Goal: Navigation & Orientation: Find specific page/section

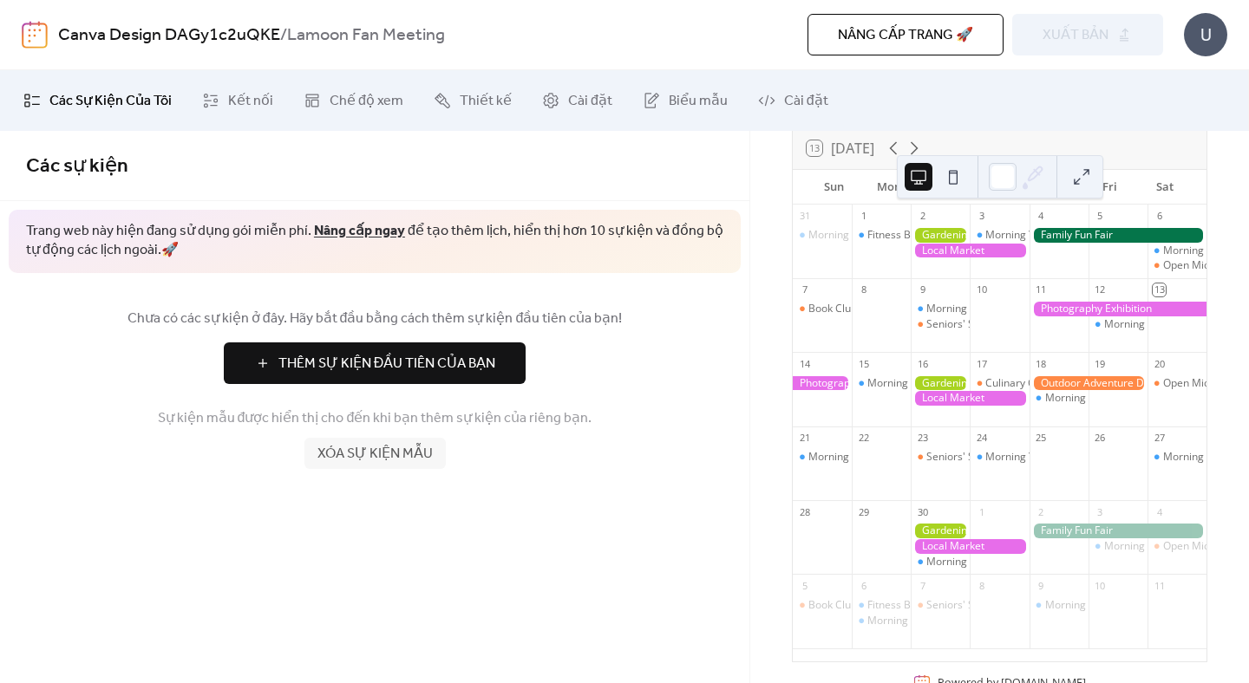
scroll to position [145, 0]
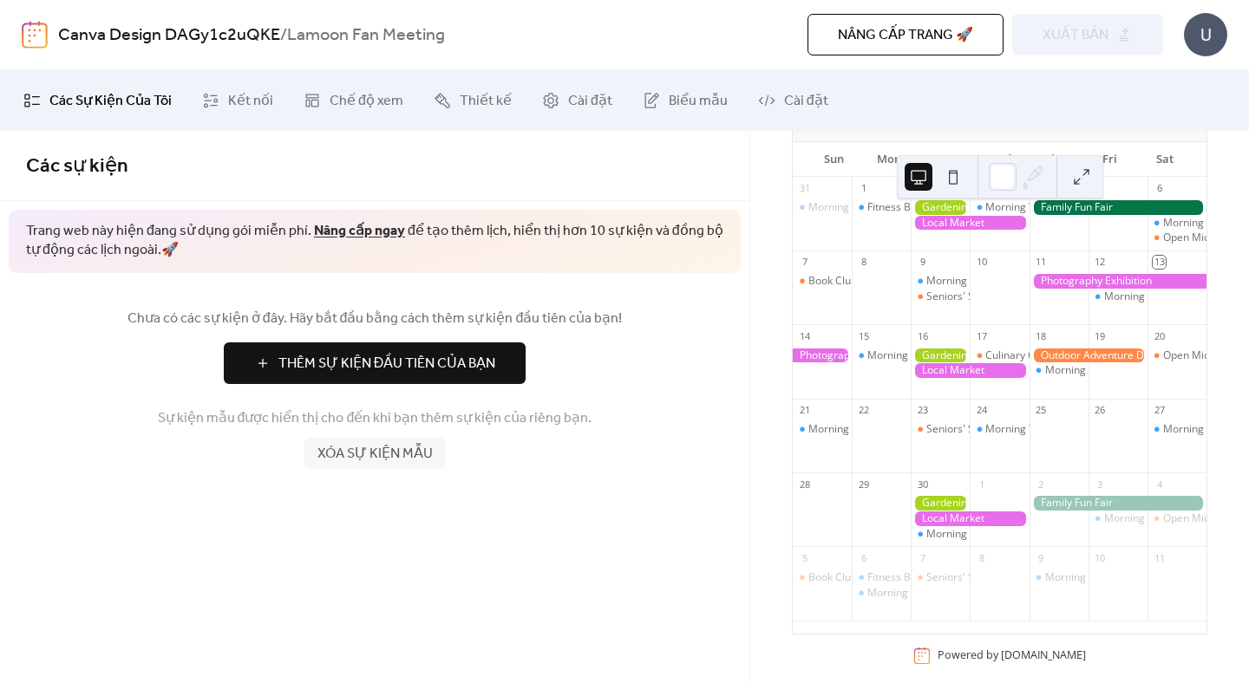
click at [800, 333] on div "31 Morning Yoga Bliss 1 Fitness Bootcamp 2 3 Morning Yoga Bliss 4 5 6 Morning Y…" at bounding box center [1000, 405] width 414 height 457
click at [918, 215] on div at bounding box center [940, 207] width 59 height 15
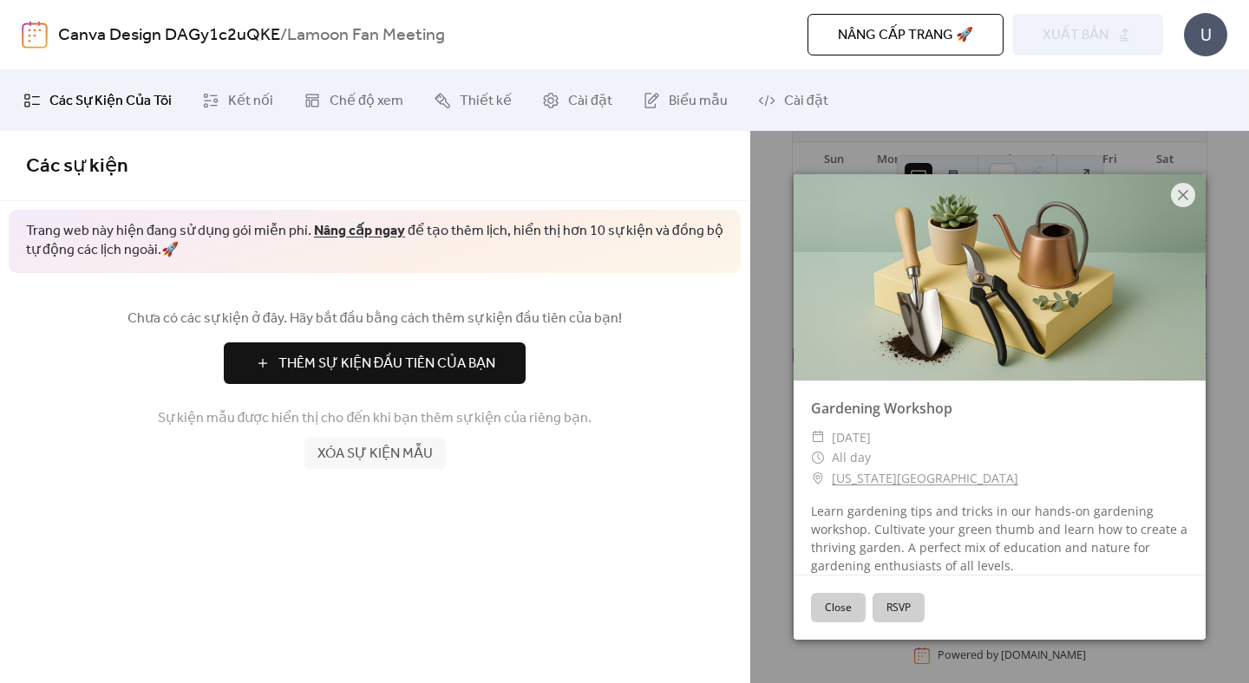
click at [848, 598] on button "Close" at bounding box center [838, 607] width 55 height 29
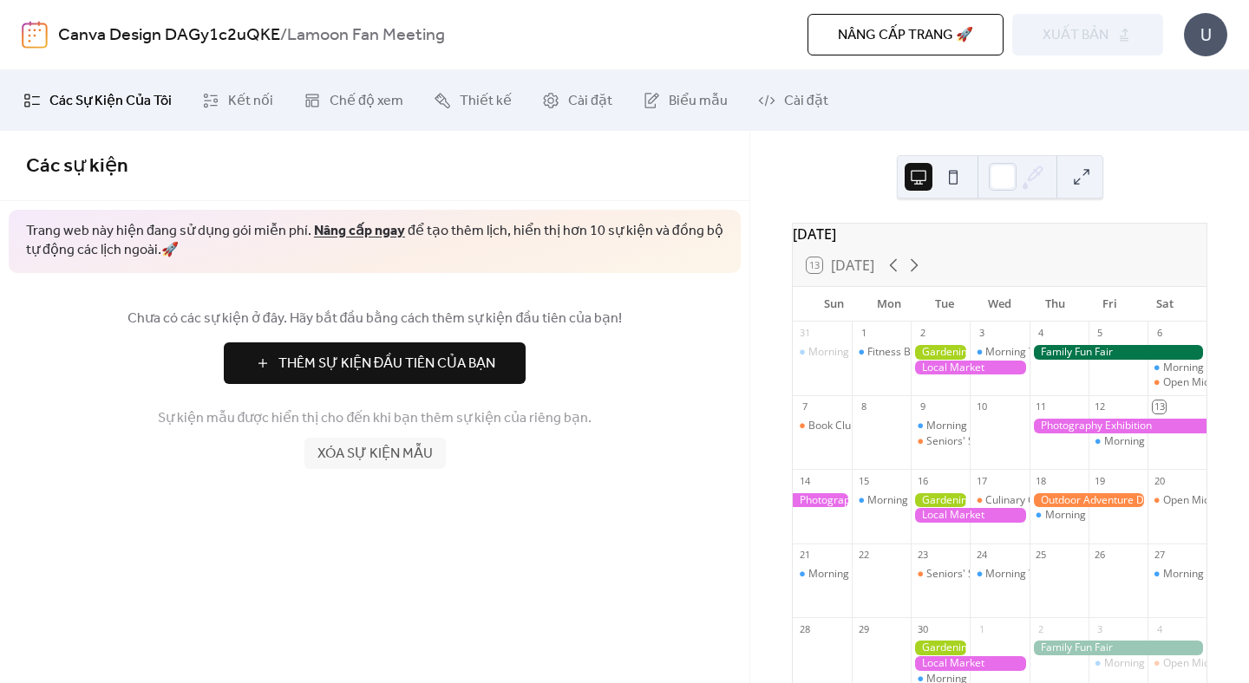
click at [951, 360] on div at bounding box center [940, 352] width 59 height 15
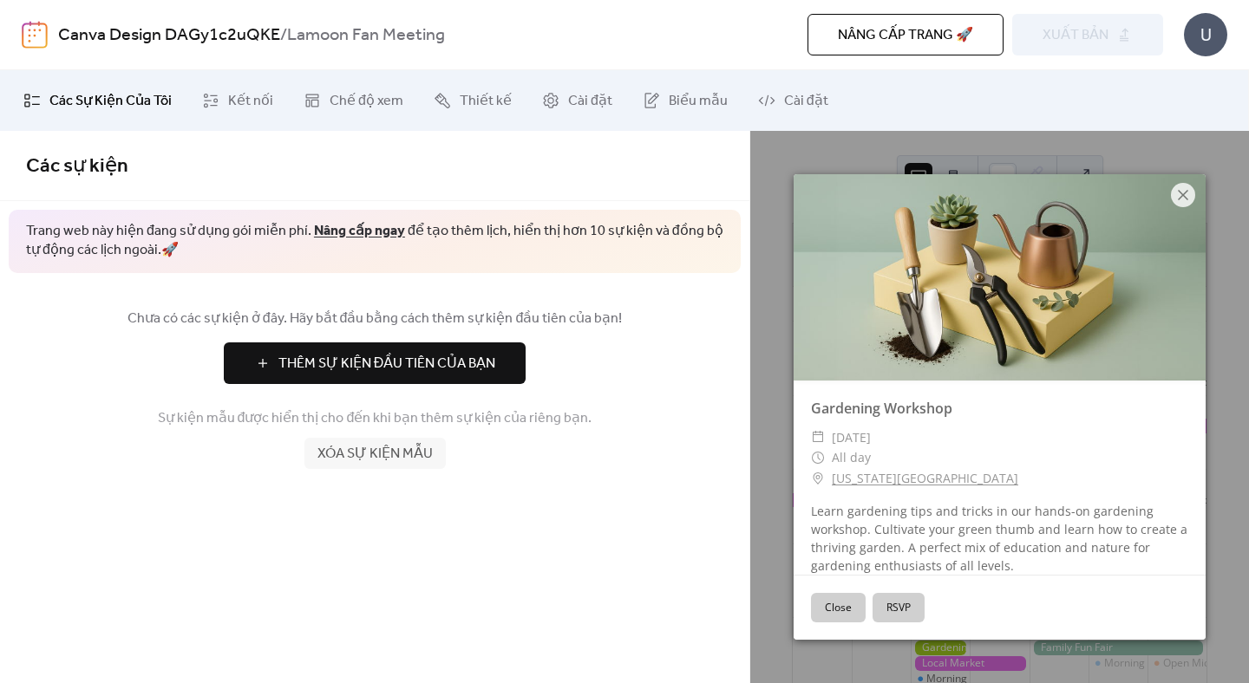
click at [851, 611] on button "Close" at bounding box center [838, 607] width 55 height 29
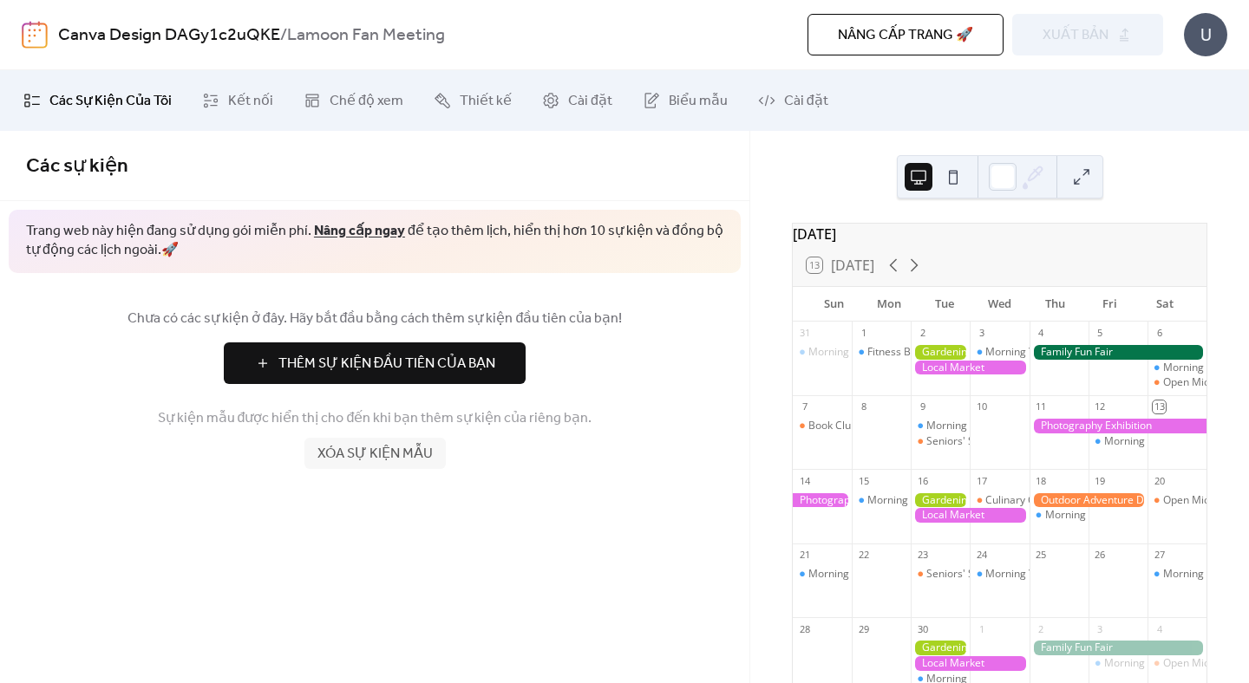
click at [955, 177] on button at bounding box center [953, 177] width 28 height 28
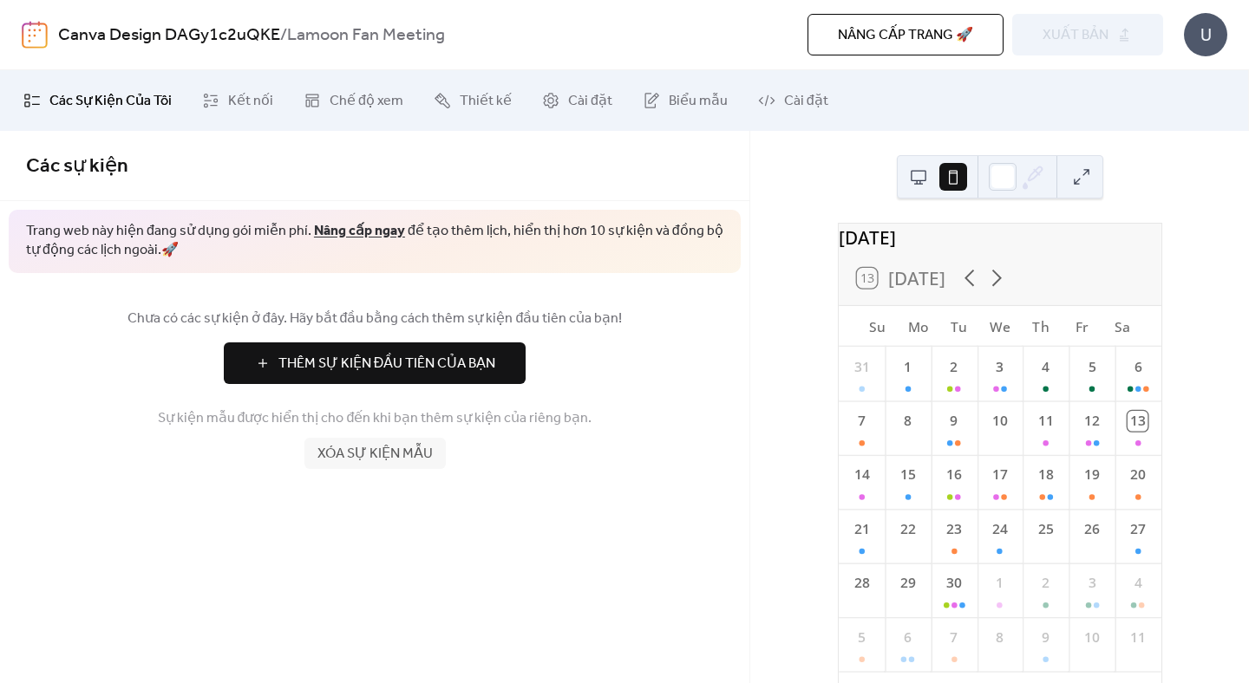
click at [936, 175] on div at bounding box center [936, 177] width 62 height 42
click at [915, 180] on button at bounding box center [919, 177] width 28 height 28
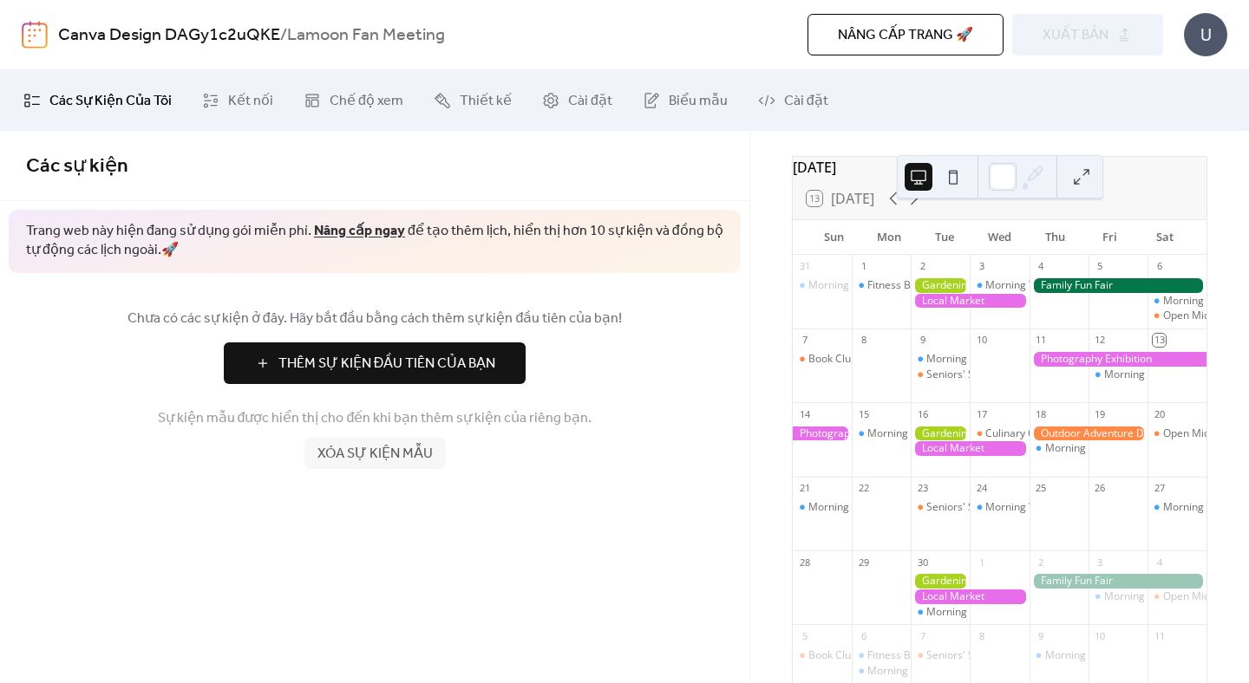
scroll to position [81, 0]
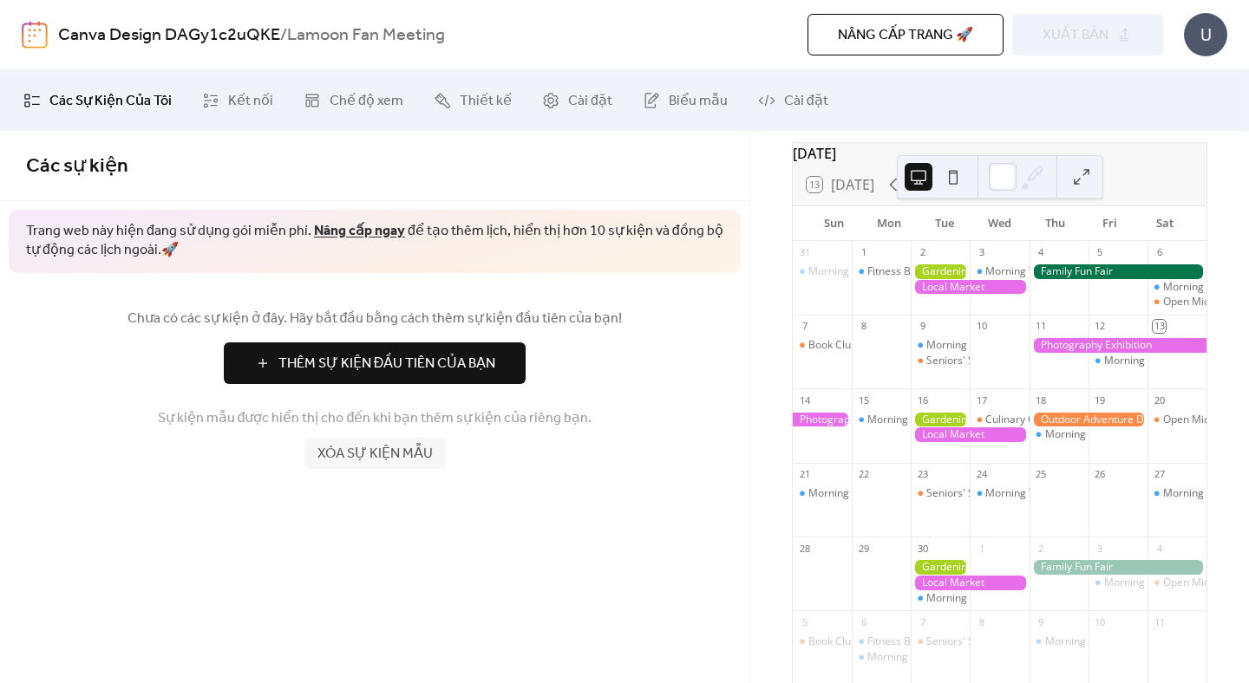
click at [933, 327] on div "9" at bounding box center [940, 326] width 59 height 23
click at [933, 309] on div at bounding box center [940, 287] width 59 height 44
click at [222, 101] on link "Kết nối" at bounding box center [237, 100] width 97 height 47
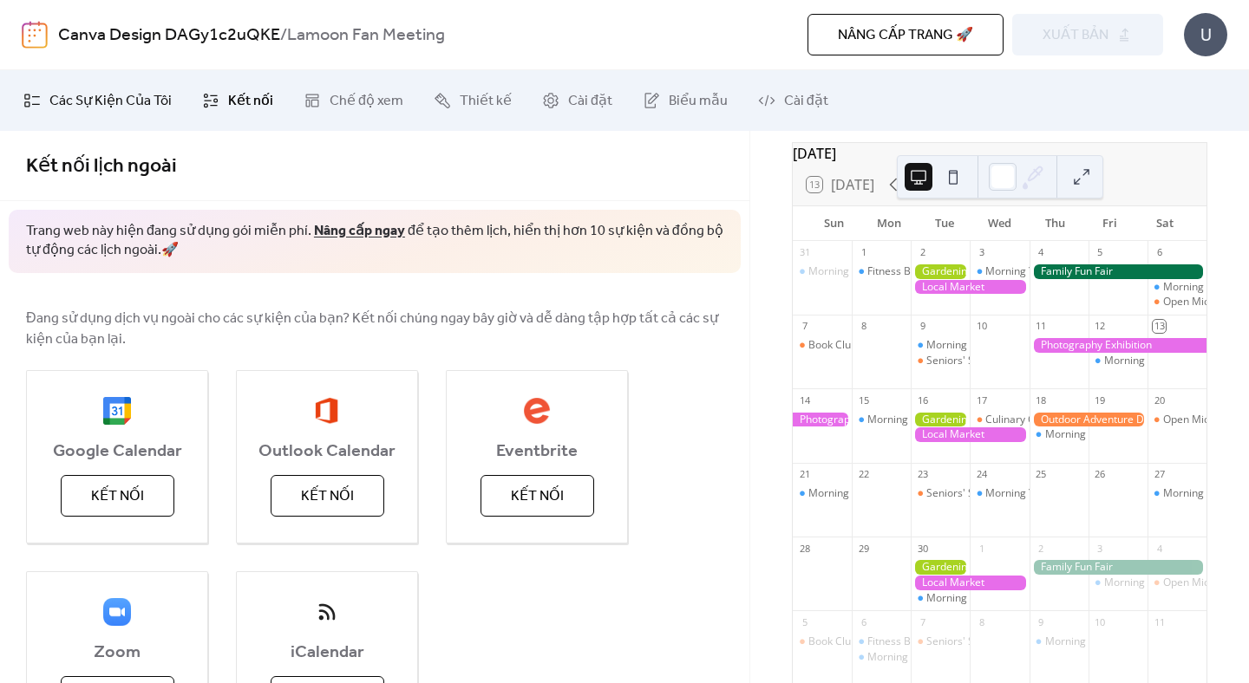
click at [105, 101] on span "Các Sự Kiện Của Tôi" at bounding box center [110, 101] width 122 height 21
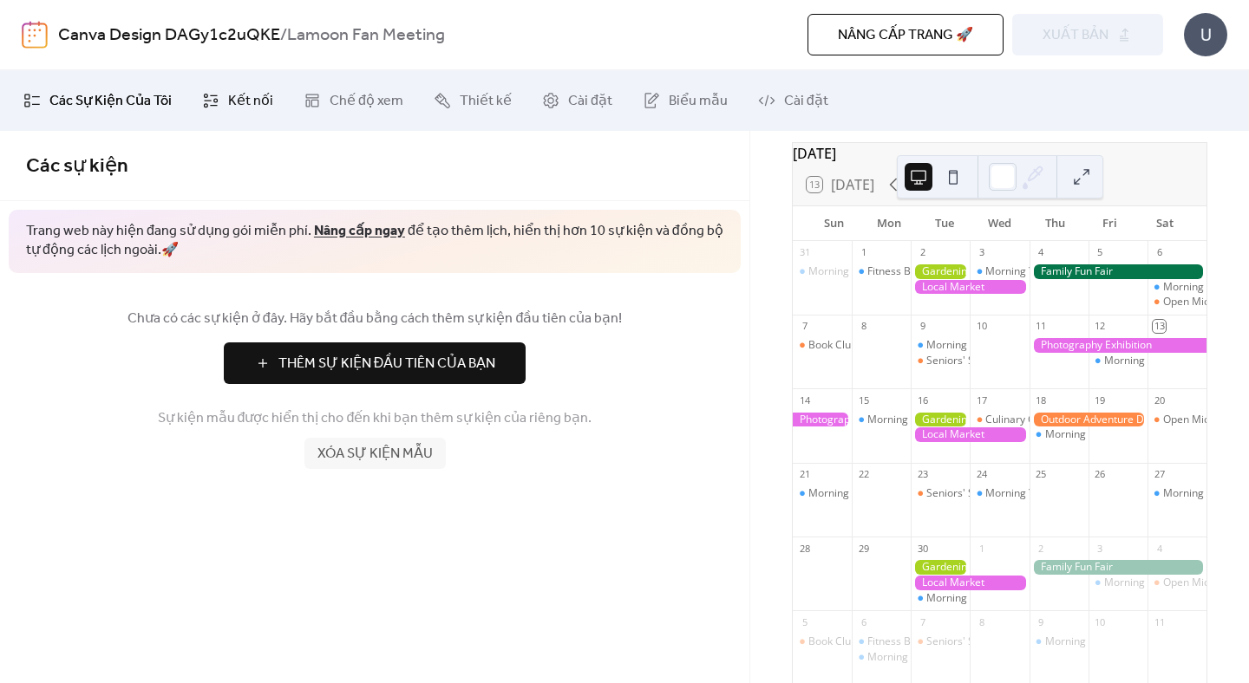
click at [203, 108] on icon at bounding box center [210, 100] width 17 height 17
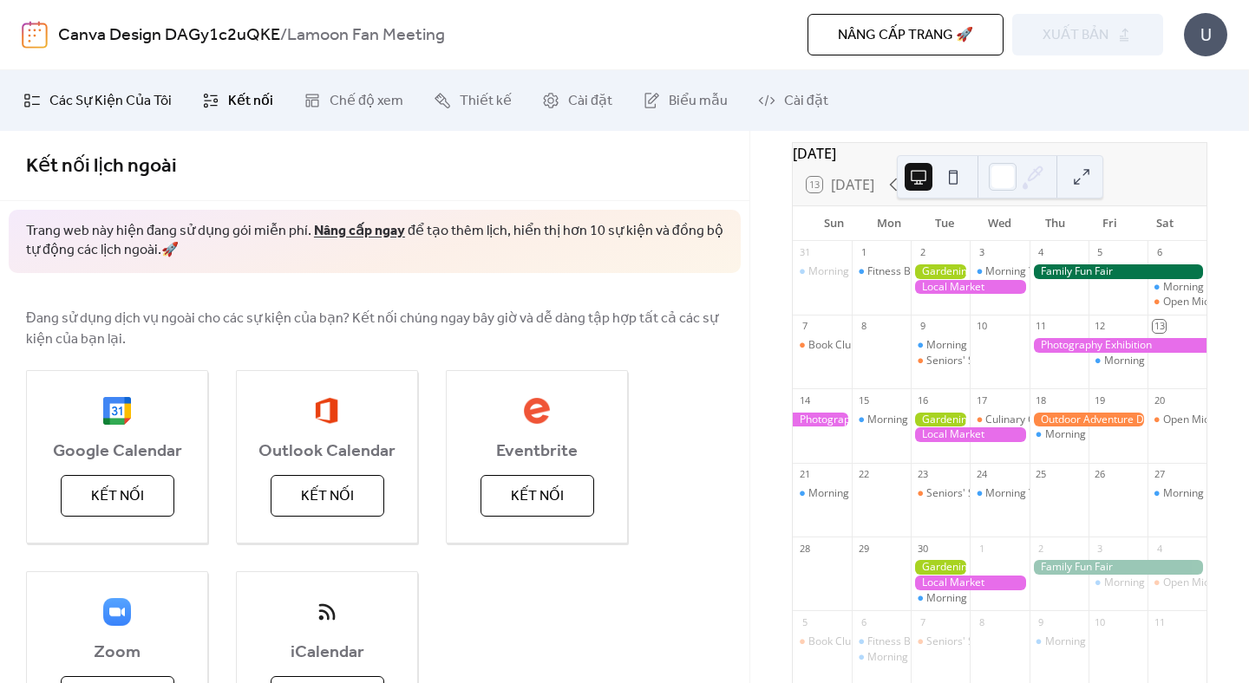
click at [136, 102] on span "Các Sự Kiện Của Tôi" at bounding box center [110, 101] width 122 height 21
